Goal: Task Accomplishment & Management: Manage account settings

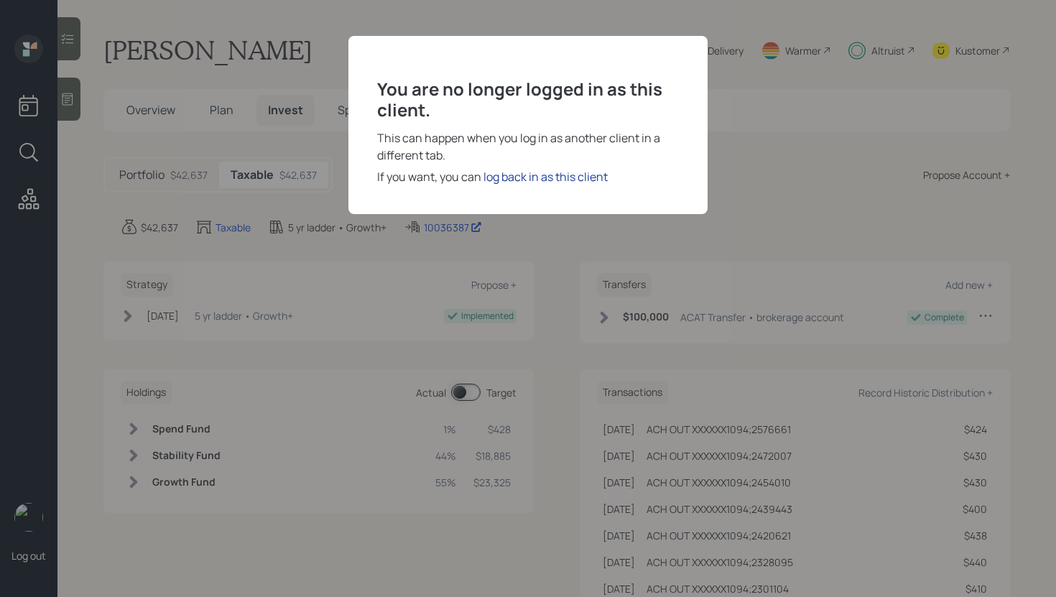
click at [522, 174] on div "log back in as this client" at bounding box center [545, 176] width 124 height 17
